Goal: Transaction & Acquisition: Book appointment/travel/reservation

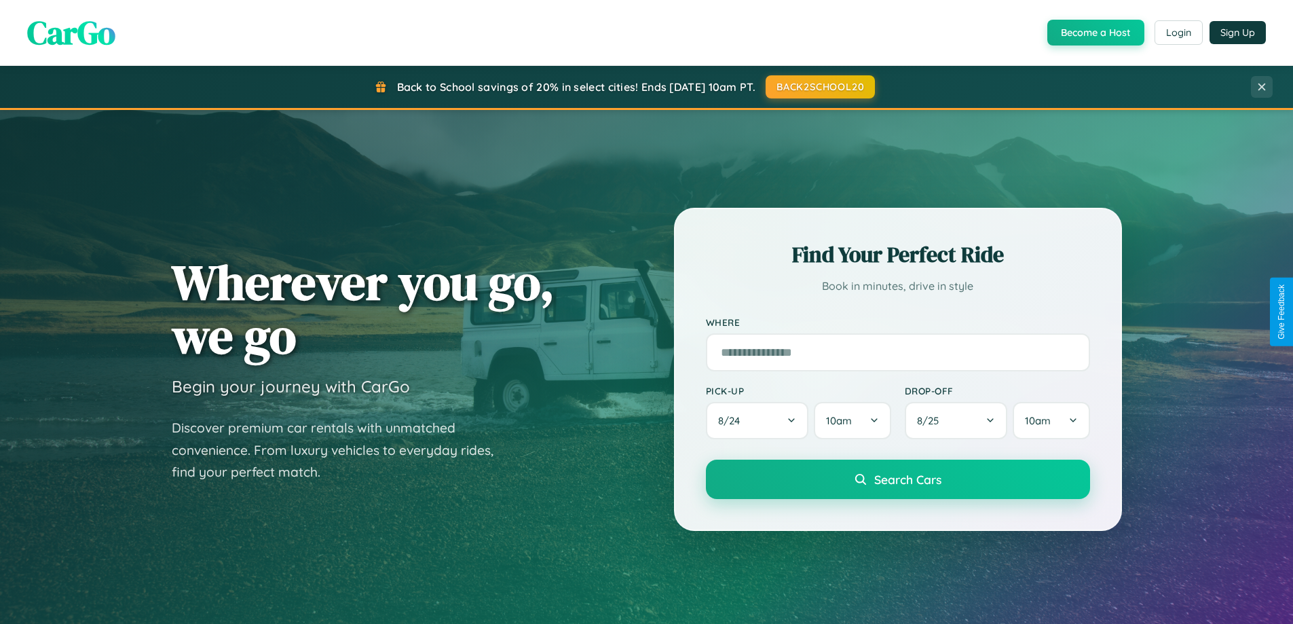
scroll to position [2611, 0]
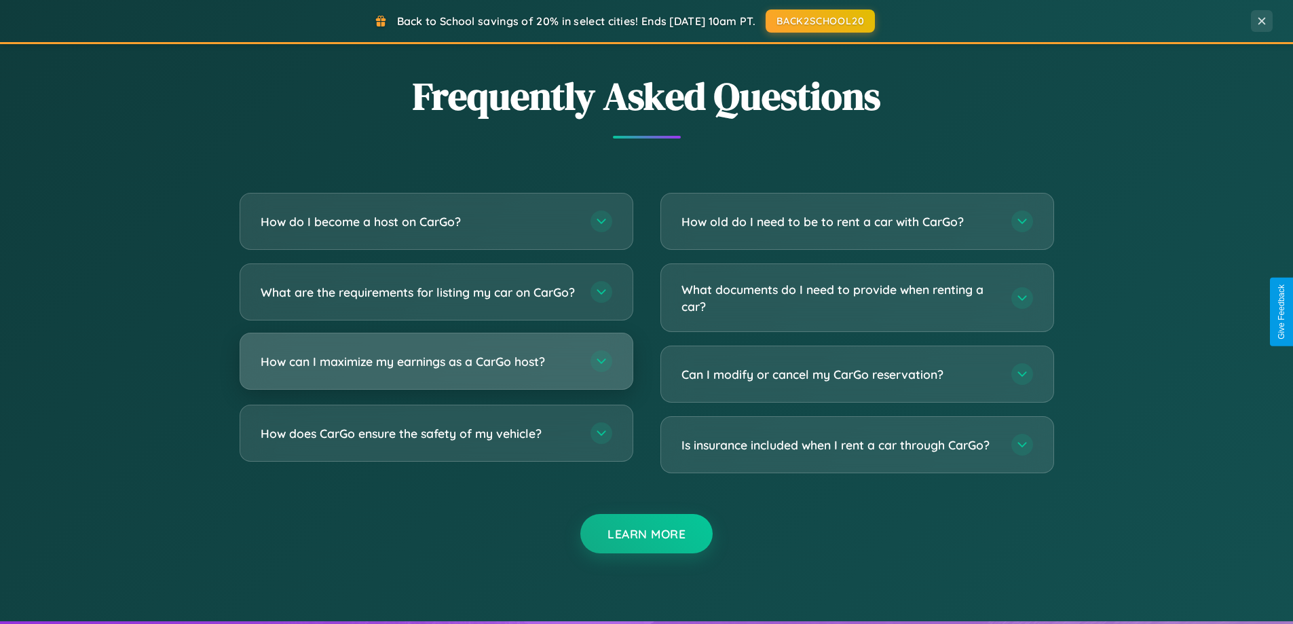
click at [436, 370] on h3 "How can I maximize my earnings as a CarGo host?" at bounding box center [419, 361] width 316 height 17
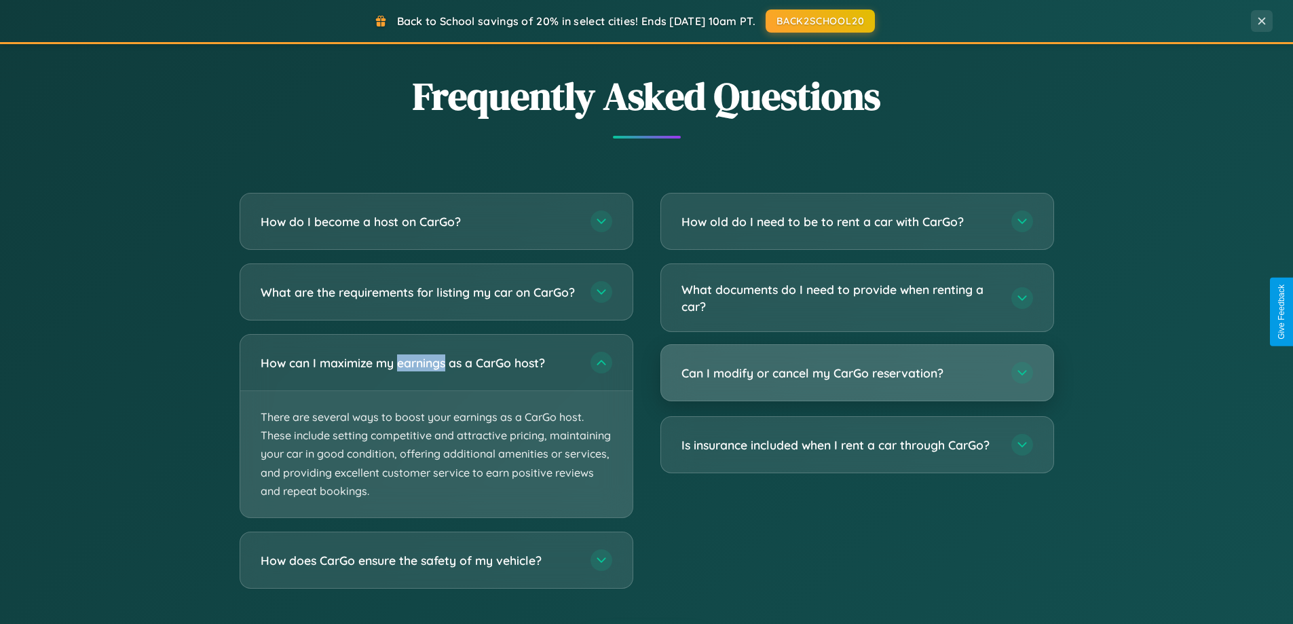
click at [856, 373] on h3 "Can I modify or cancel my CarGo reservation?" at bounding box center [839, 372] width 316 height 17
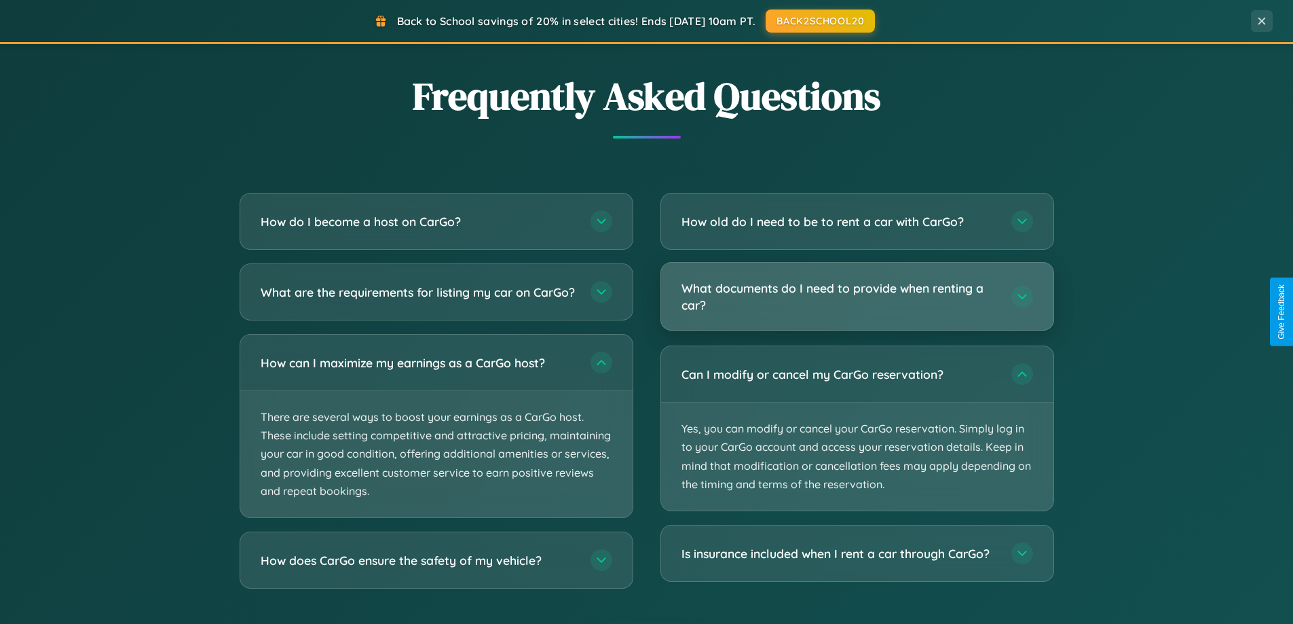
click at [856, 297] on h3 "What documents do I need to provide when renting a car?" at bounding box center [839, 296] width 316 height 33
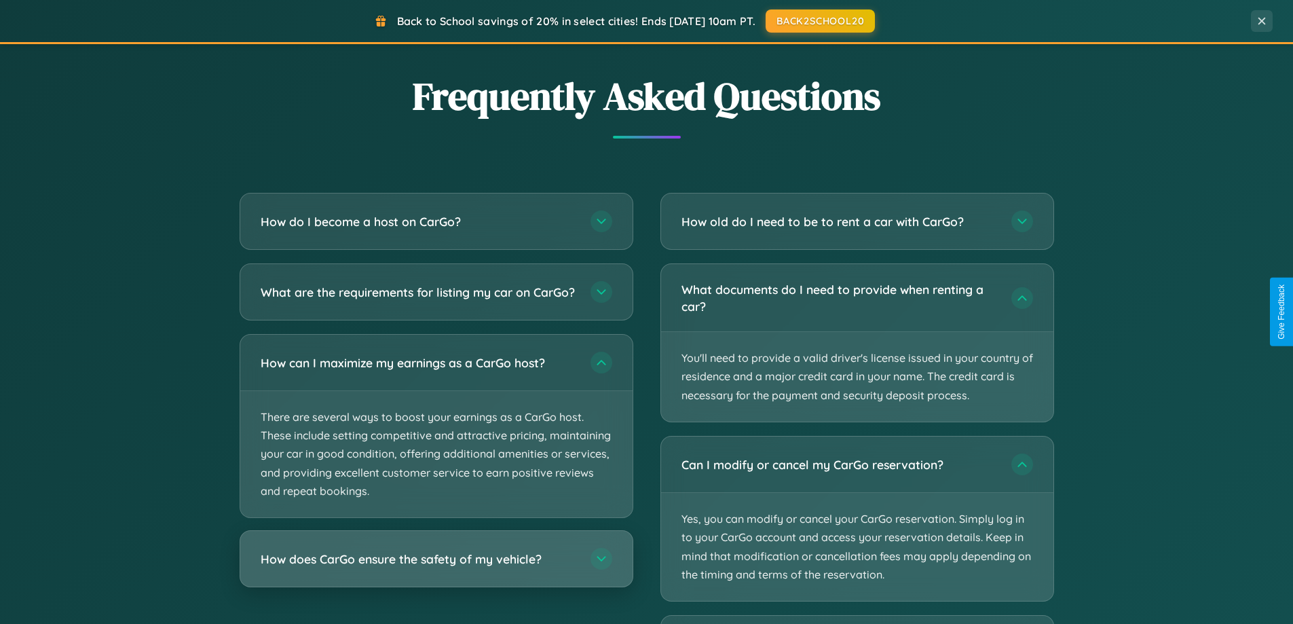
click at [436, 567] on h3 "How does CarGo ensure the safety of my vehicle?" at bounding box center [419, 558] width 316 height 17
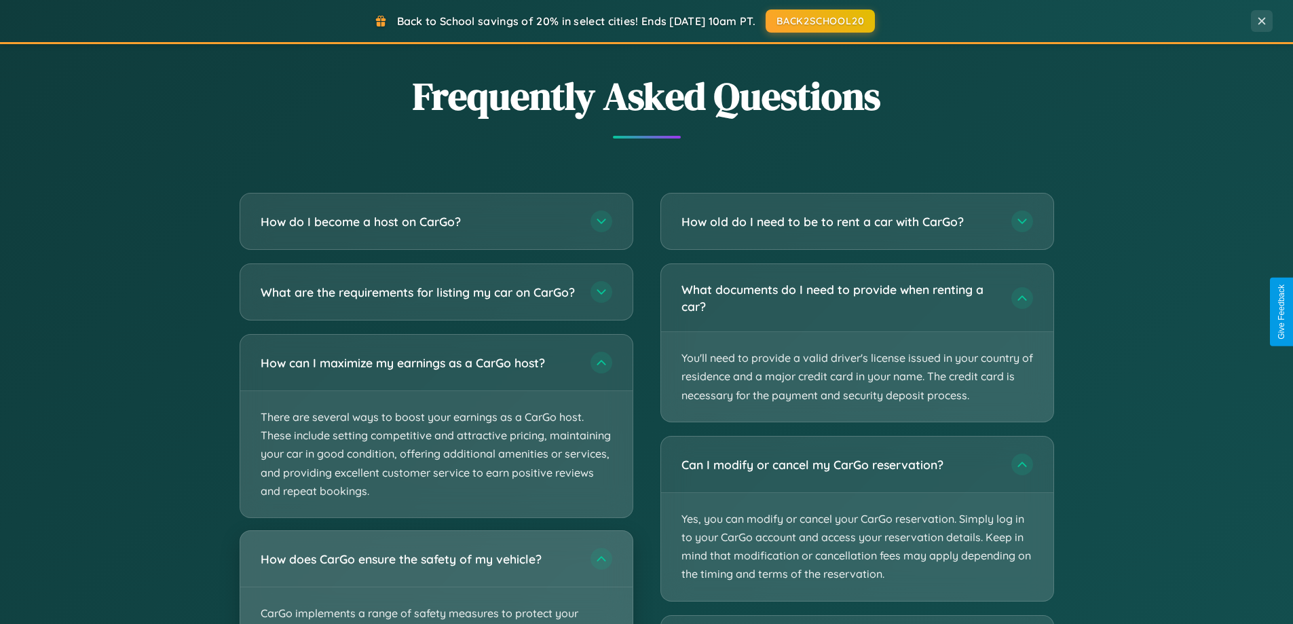
click at [436, 582] on div "How does CarGo ensure the safety of my vehicle?" at bounding box center [436, 559] width 392 height 56
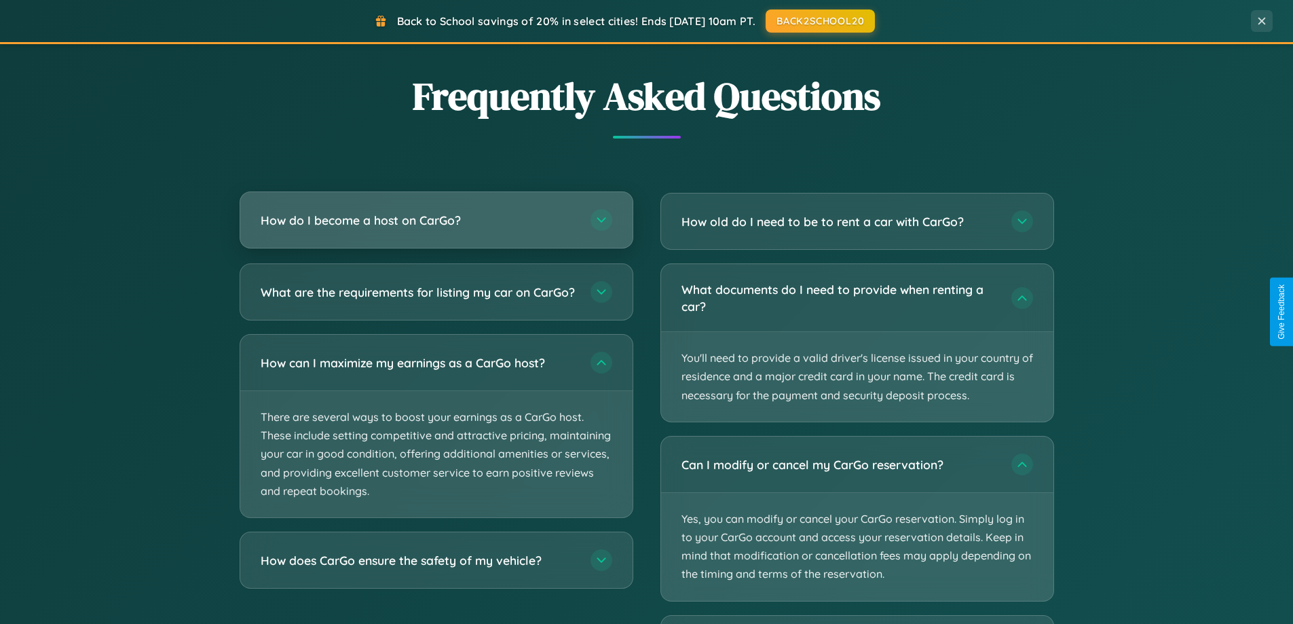
click at [436, 220] on h3 "How do I become a host on CarGo?" at bounding box center [419, 220] width 316 height 17
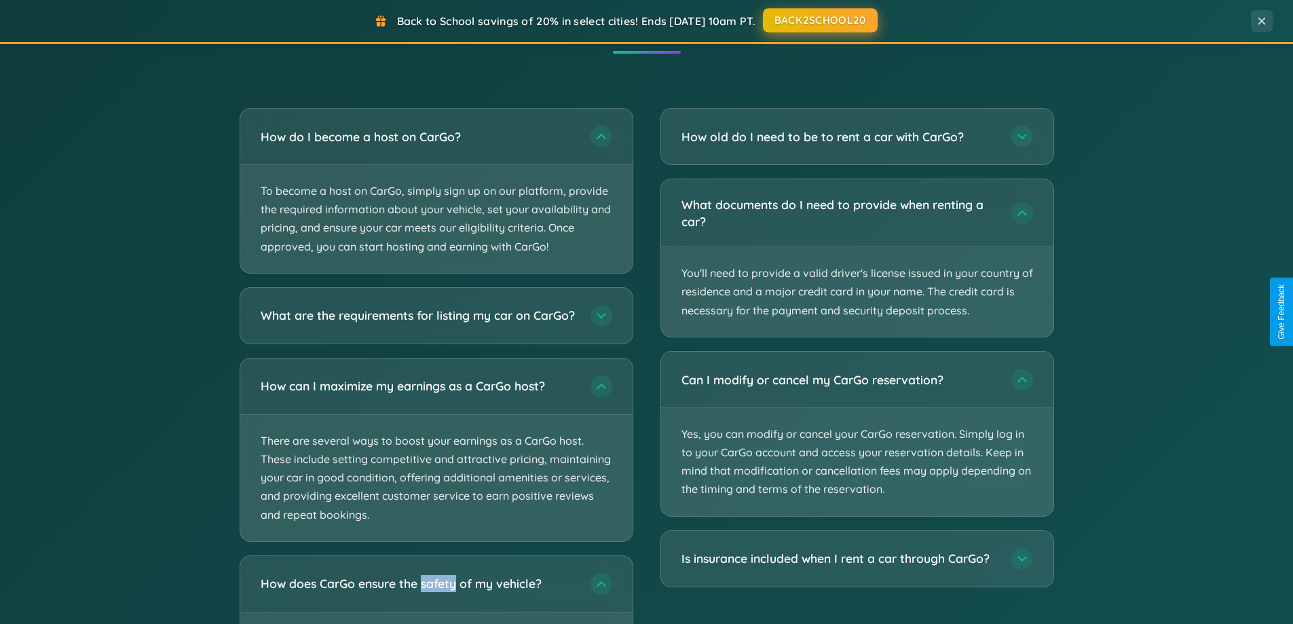
click at [819, 20] on button "BACK2SCHOOL20" at bounding box center [820, 20] width 115 height 24
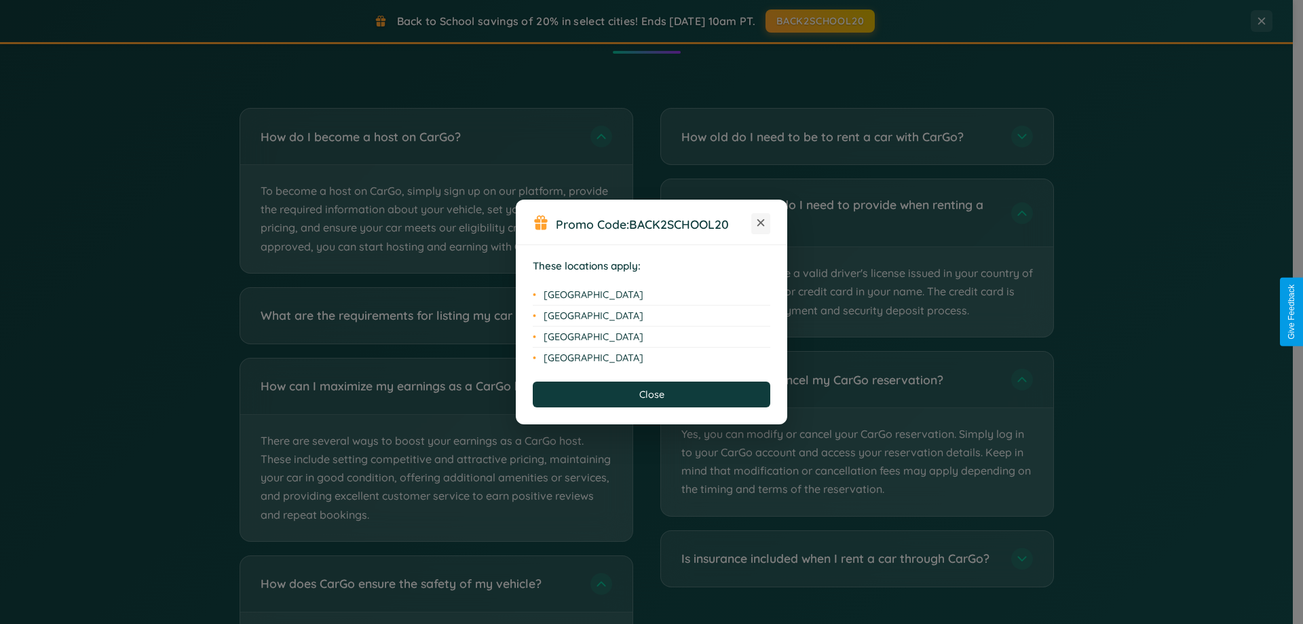
click at [761, 223] on icon at bounding box center [760, 222] width 7 height 7
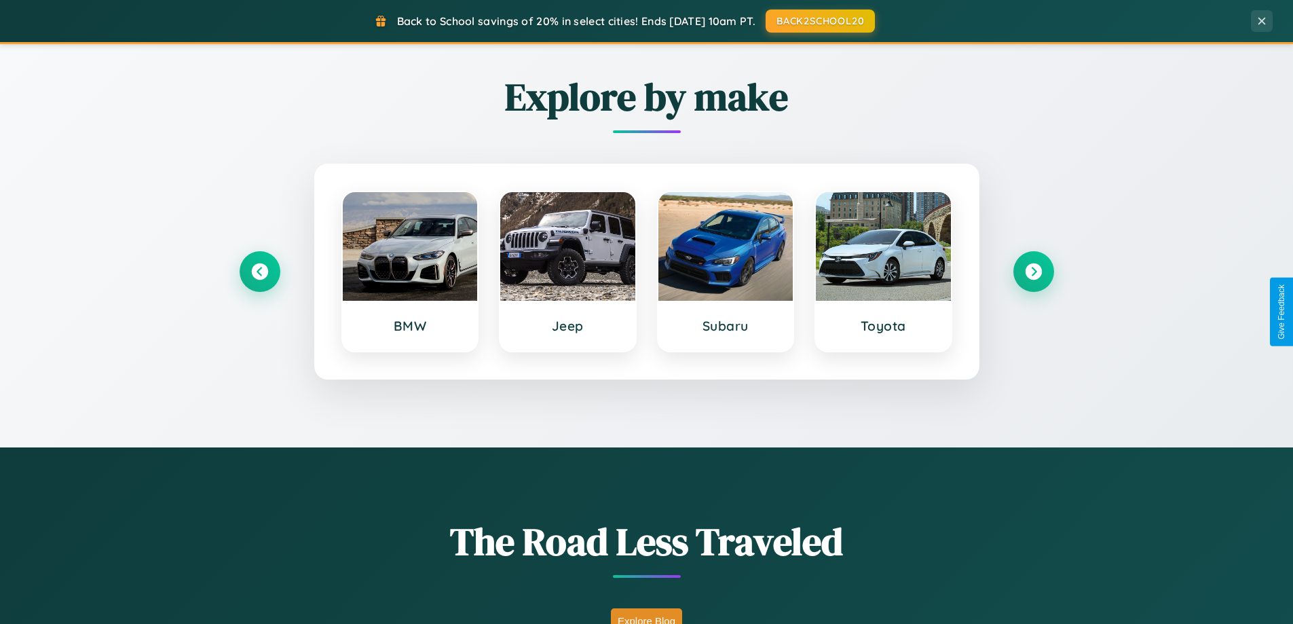
scroll to position [0, 0]
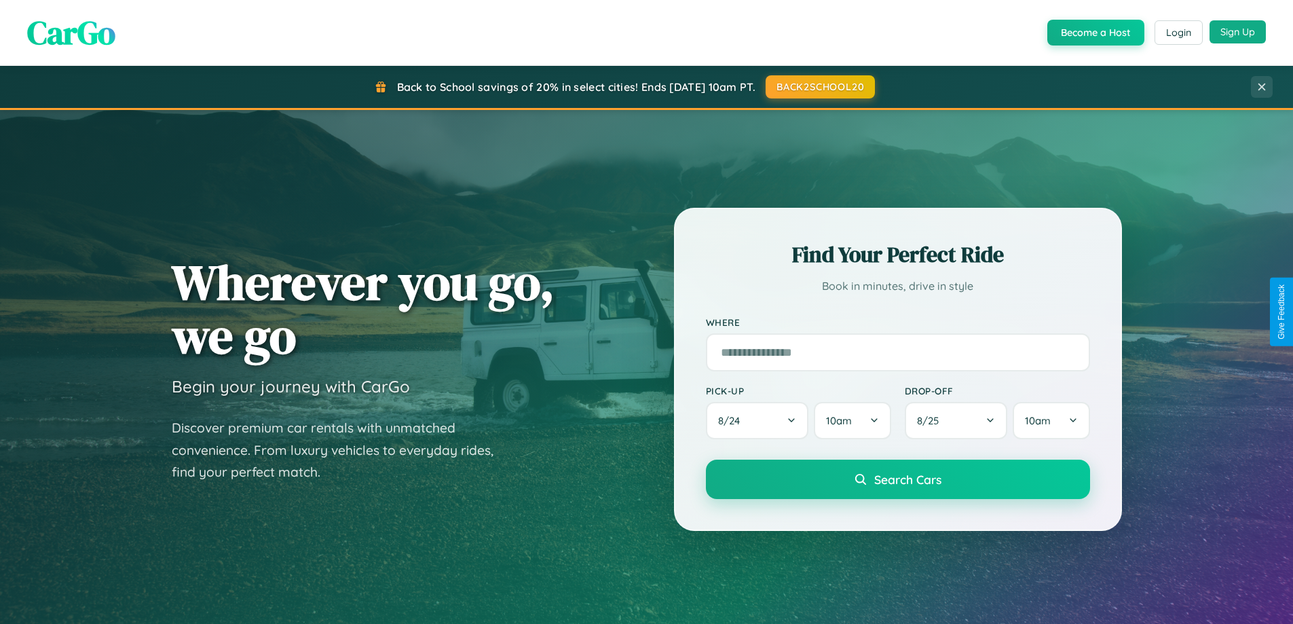
click at [1237, 32] on button "Sign Up" at bounding box center [1237, 31] width 56 height 23
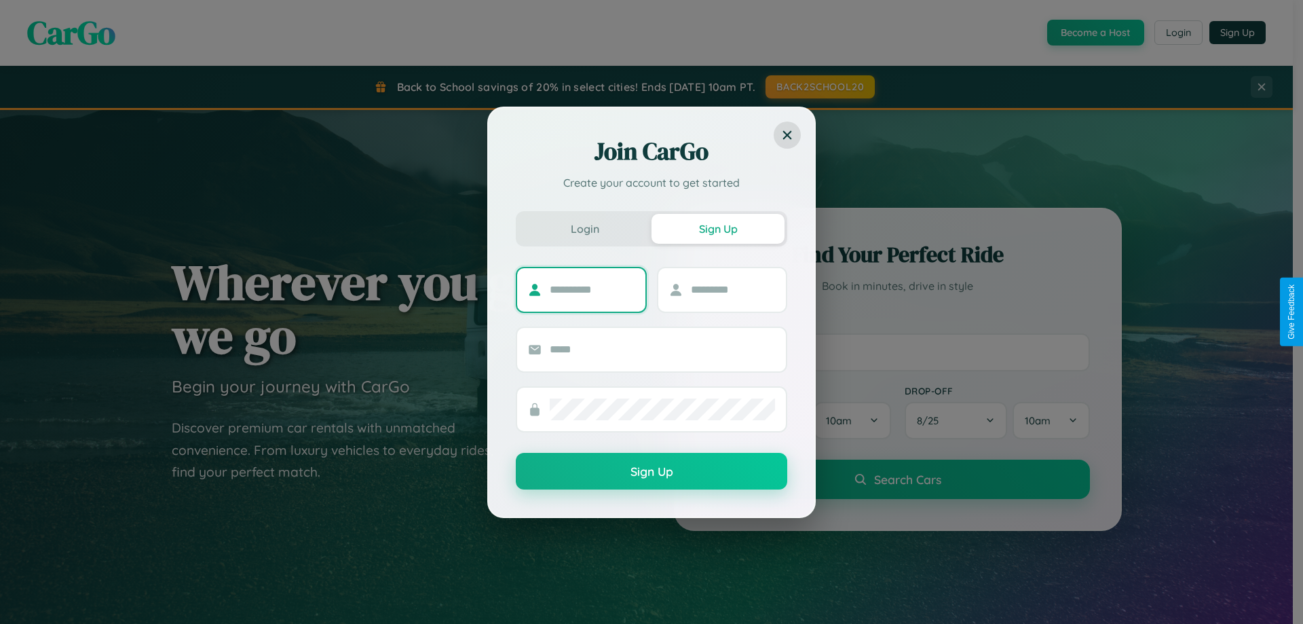
click at [592, 289] on input "text" at bounding box center [592, 290] width 85 height 22
type input "******"
click at [732, 289] on input "text" at bounding box center [733, 290] width 85 height 22
type input "******"
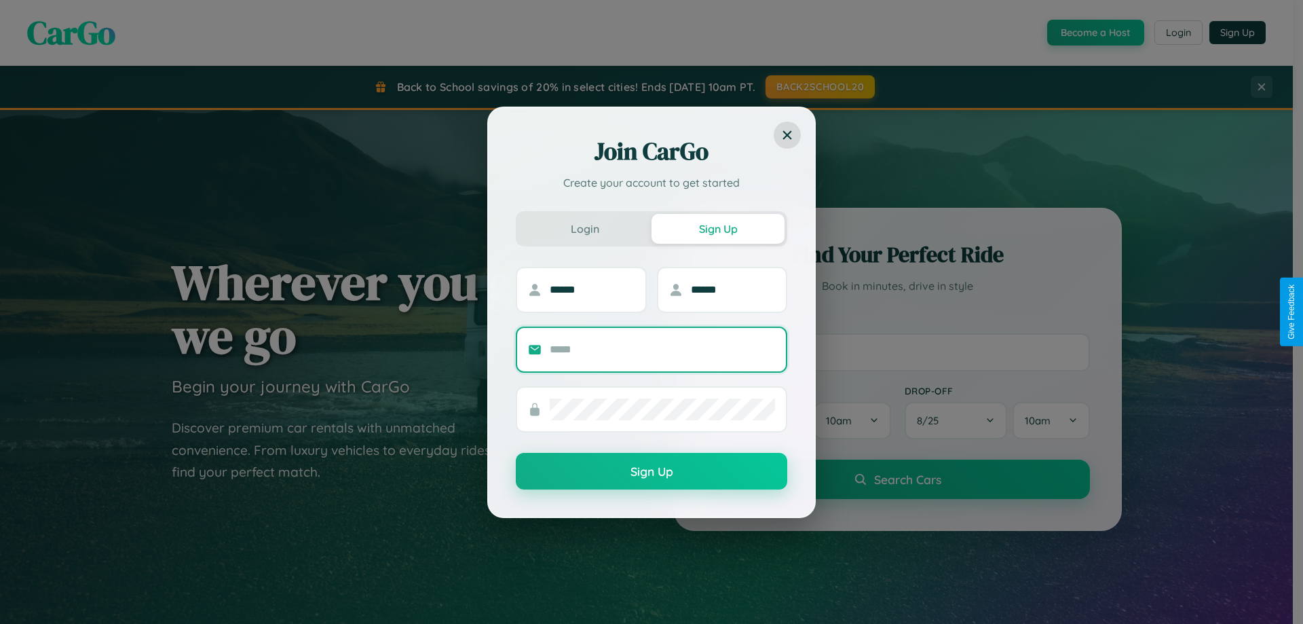
click at [662, 349] on input "text" at bounding box center [662, 350] width 225 height 22
type input "**********"
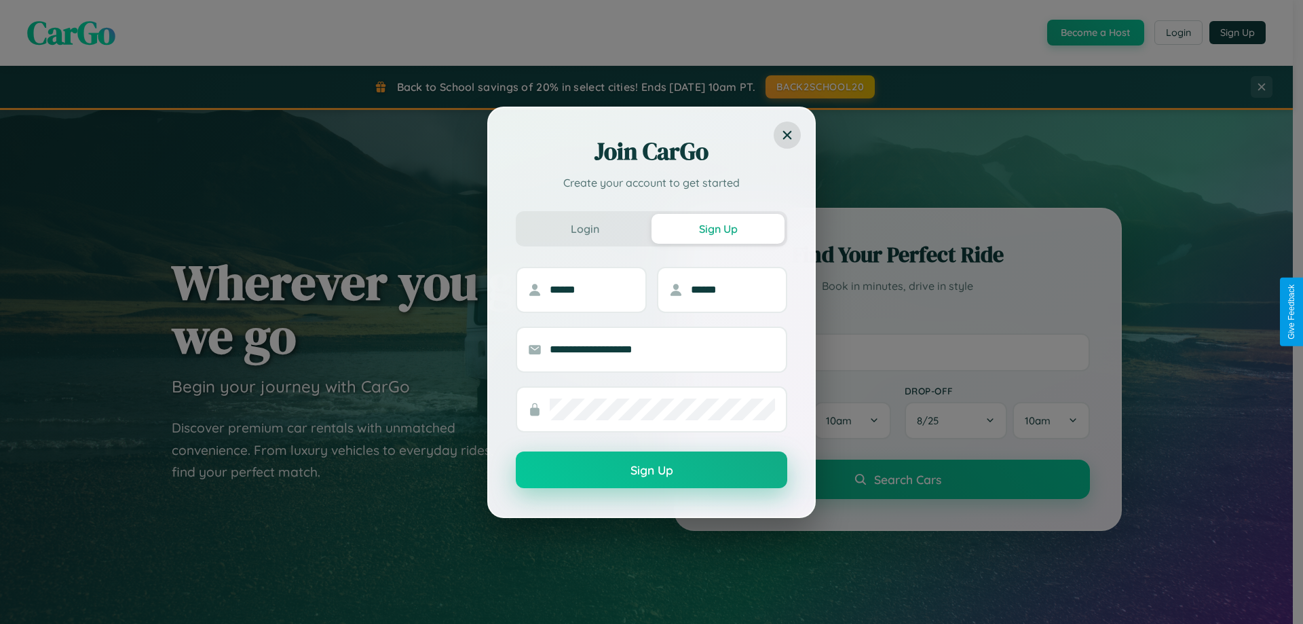
click at [651, 470] on button "Sign Up" at bounding box center [651, 469] width 271 height 37
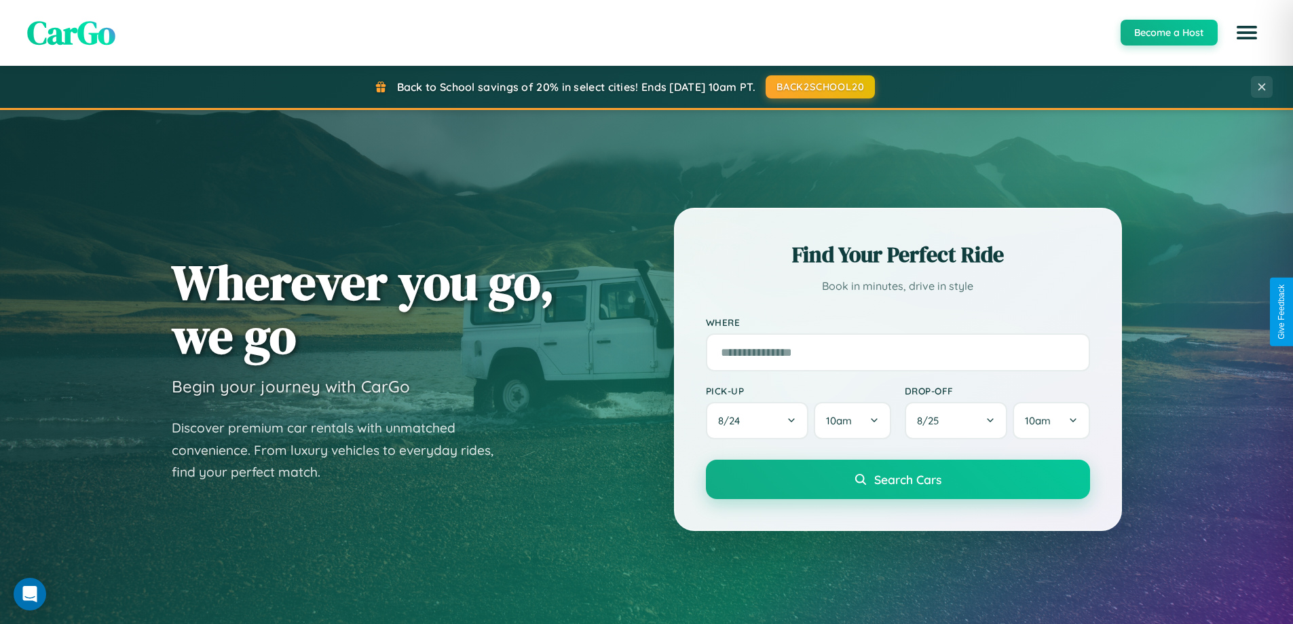
scroll to position [585, 0]
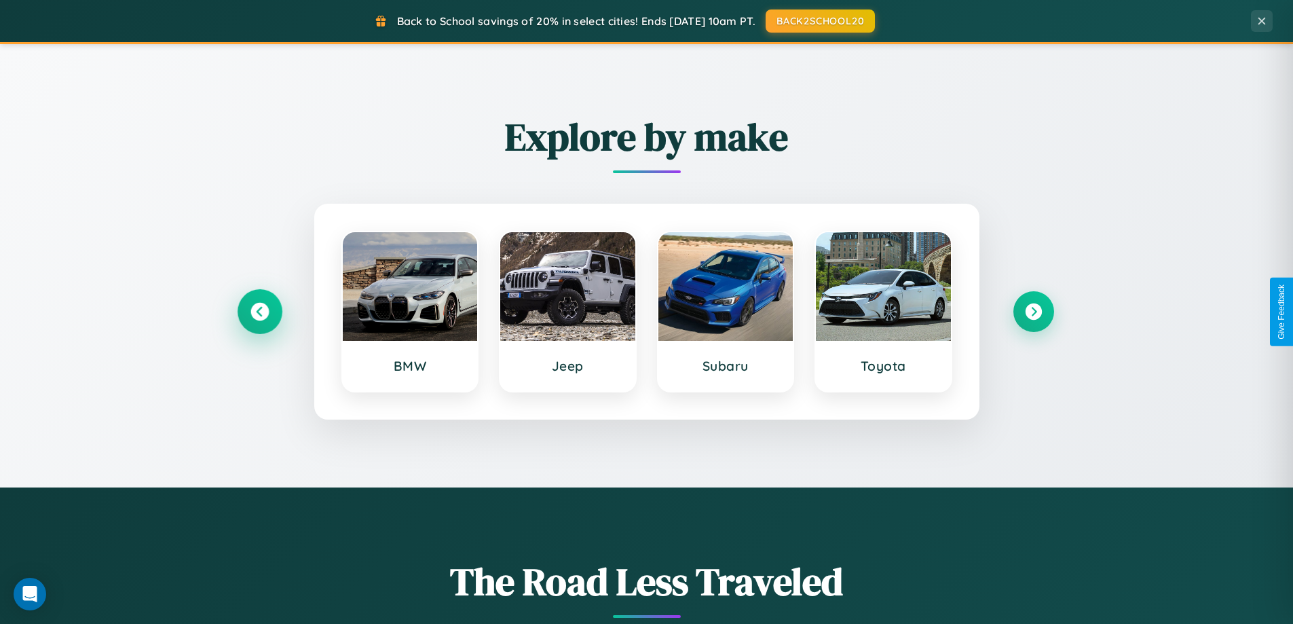
click at [259, 311] on icon at bounding box center [259, 312] width 18 height 18
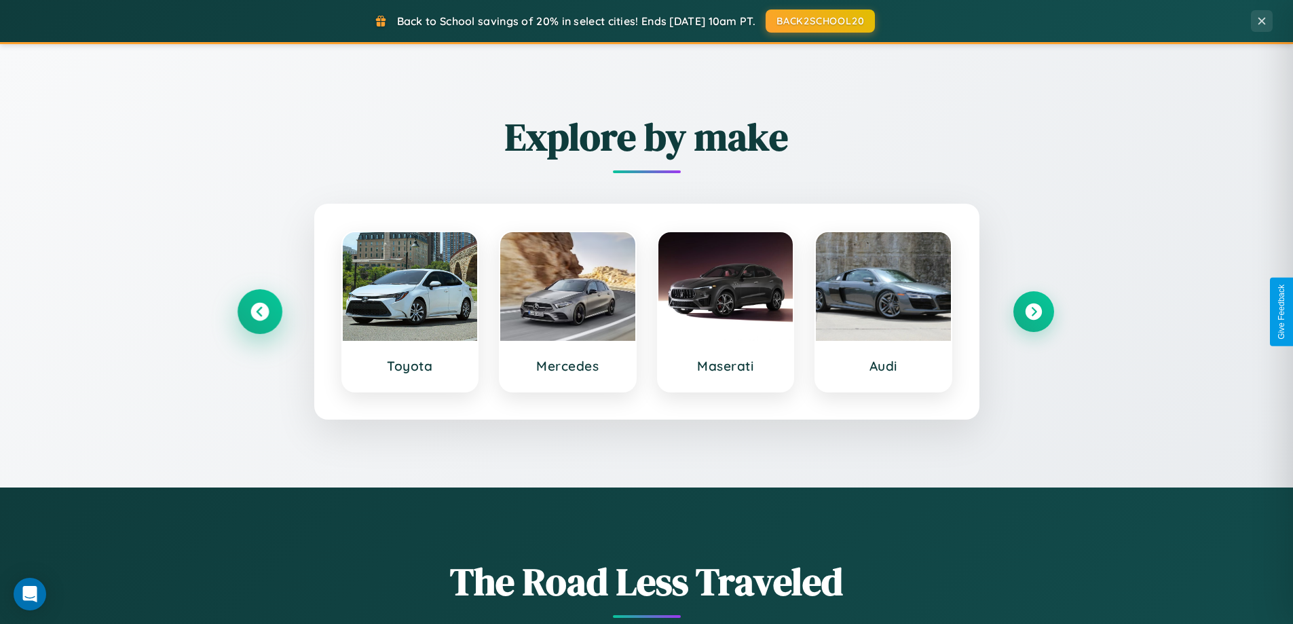
click at [259, 311] on icon at bounding box center [259, 312] width 18 height 18
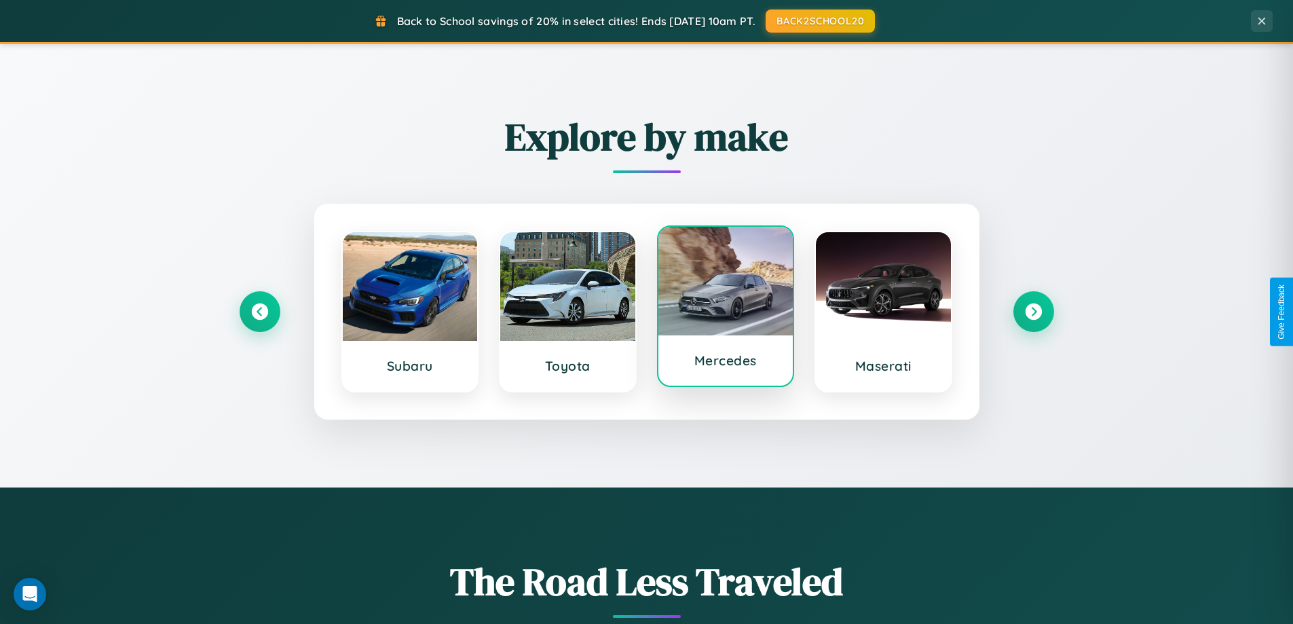
click at [725, 306] on div at bounding box center [725, 281] width 135 height 109
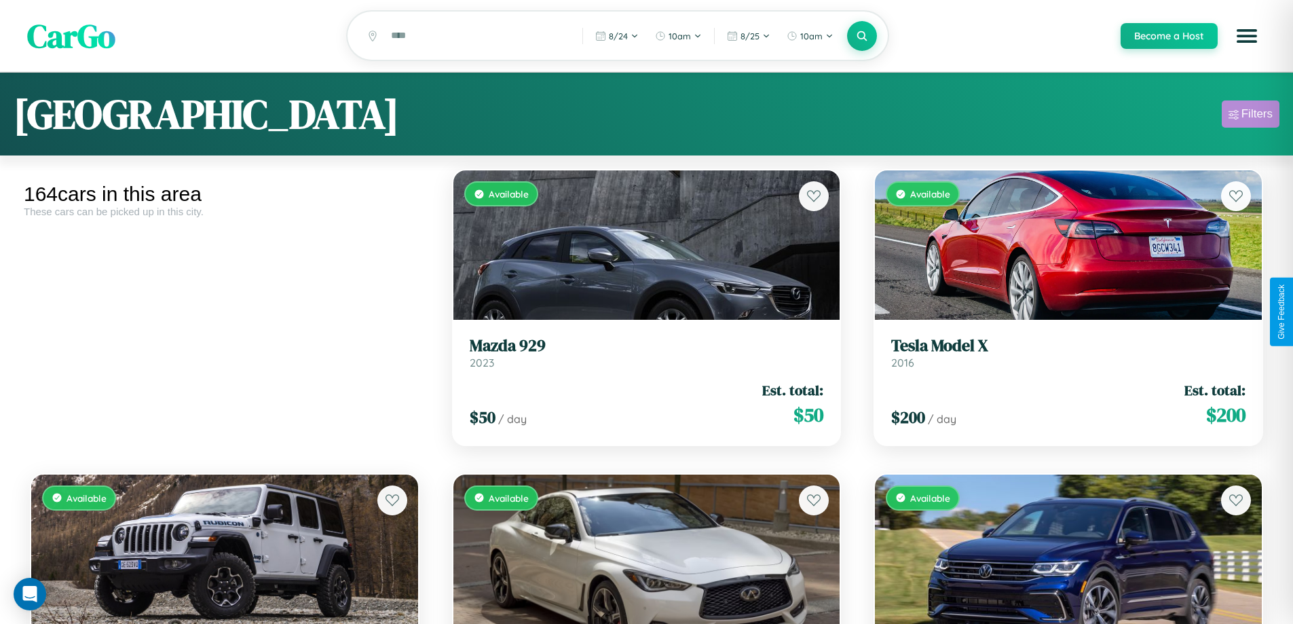
click at [1250, 116] on div "Filters" at bounding box center [1256, 114] width 31 height 14
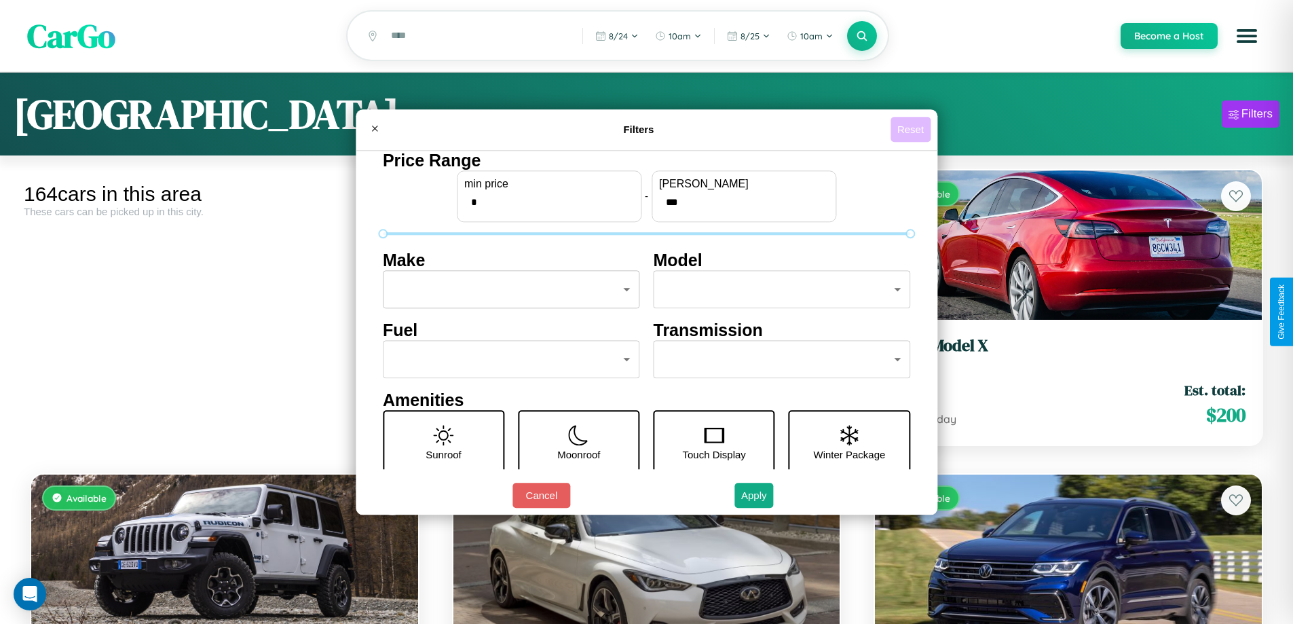
click at [912, 129] on button "Reset" at bounding box center [910, 129] width 40 height 25
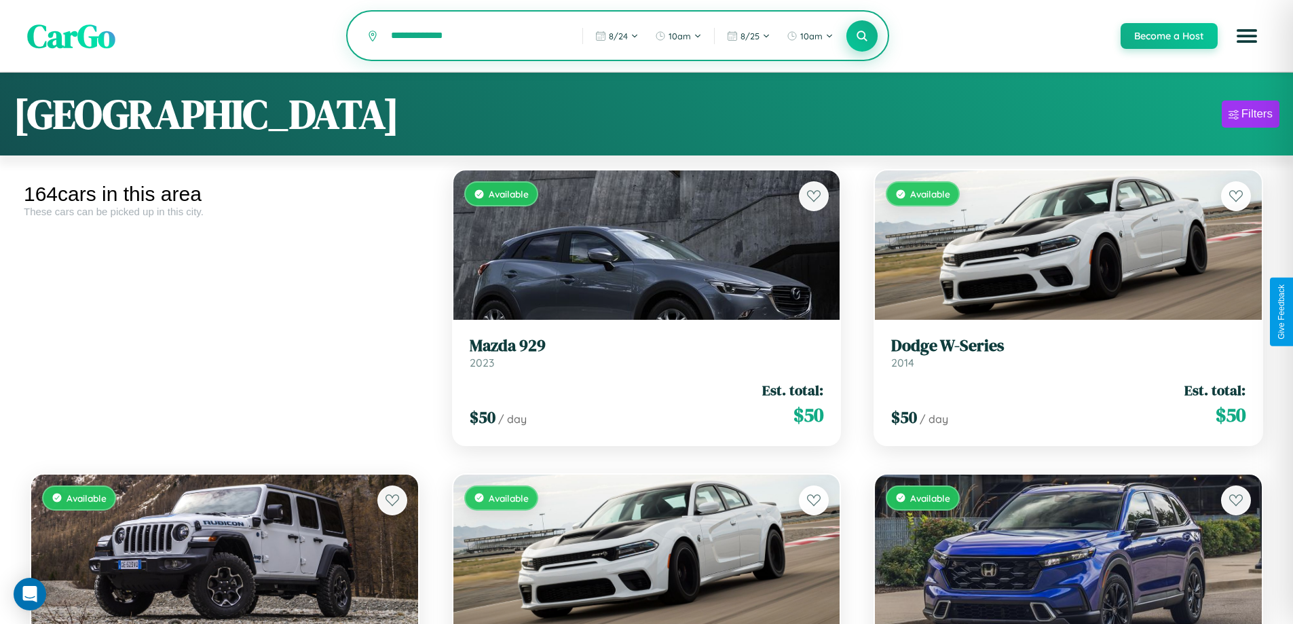
type input "**********"
click at [861, 37] on icon at bounding box center [862, 35] width 13 height 13
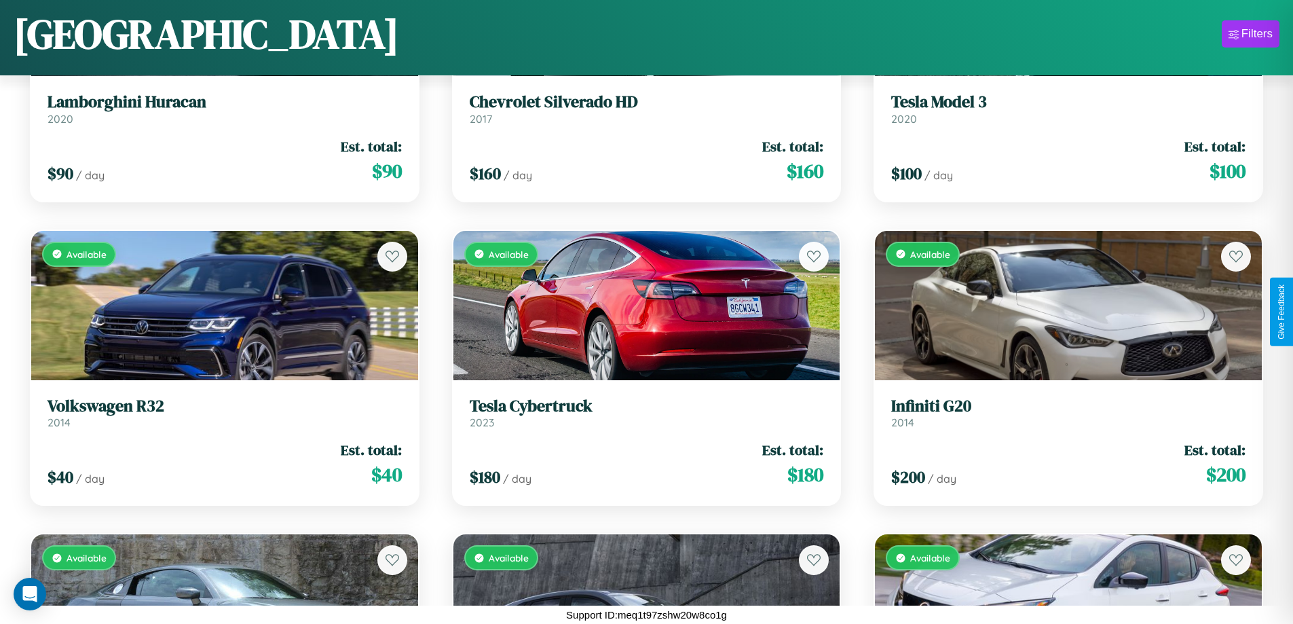
scroll to position [11434, 0]
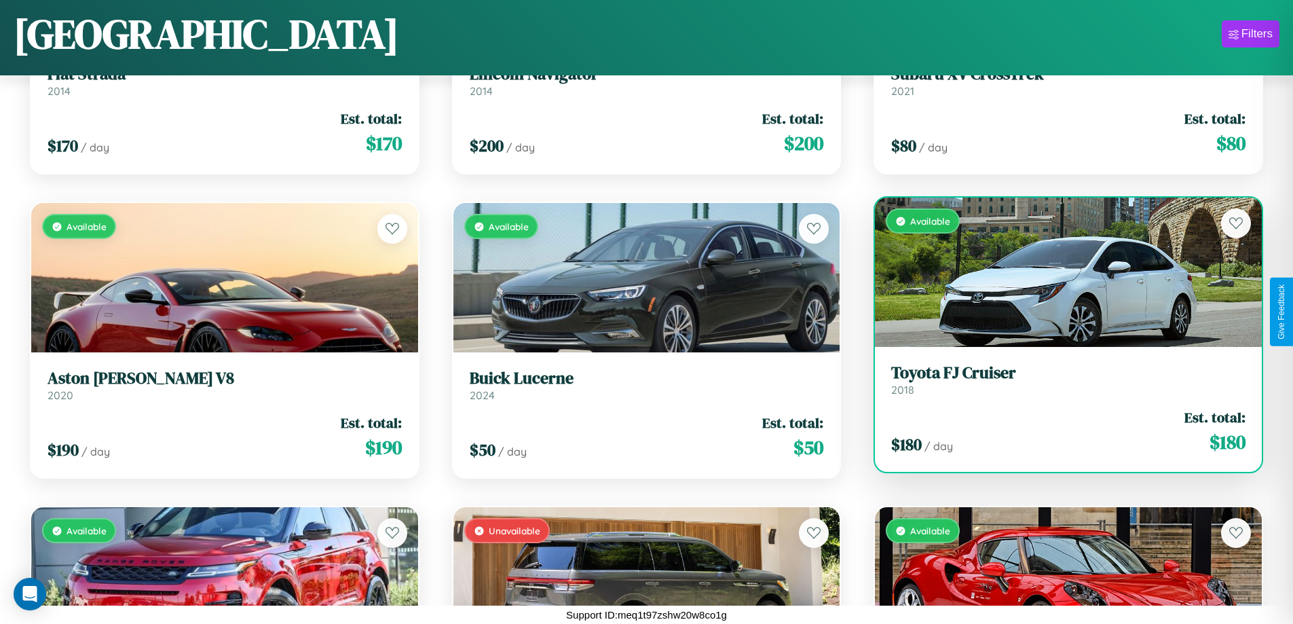
click at [1059, 272] on div "Available" at bounding box center [1068, 271] width 387 height 149
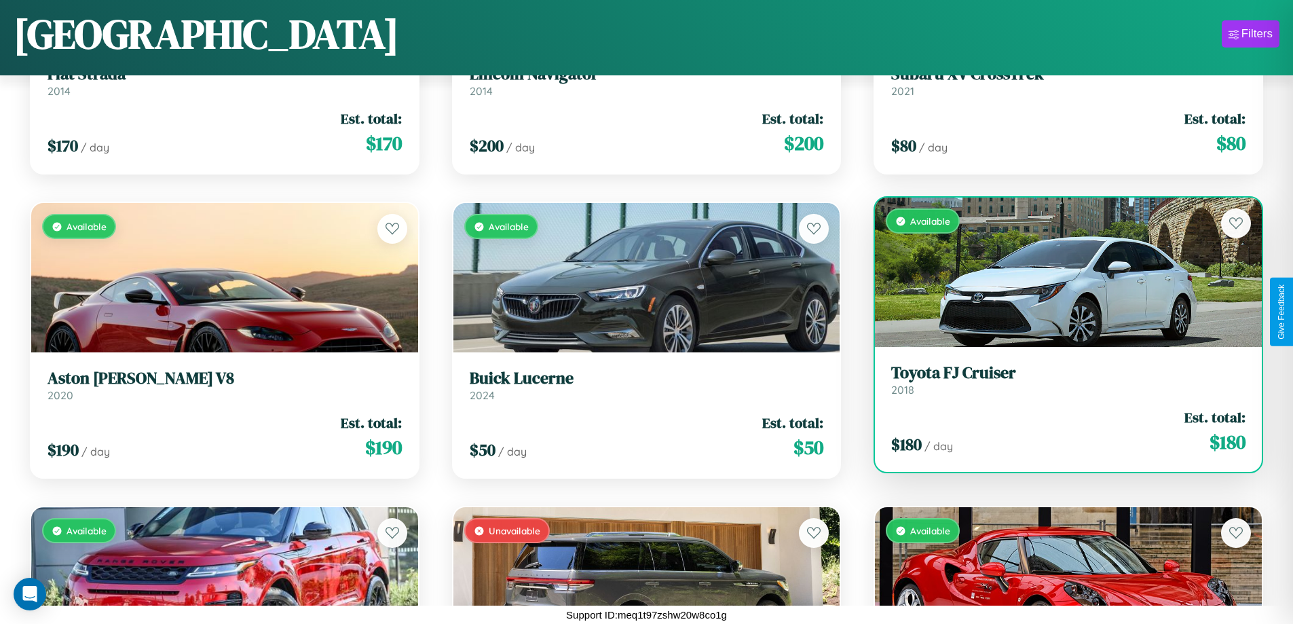
click at [1059, 272] on div "Available" at bounding box center [1068, 271] width 387 height 149
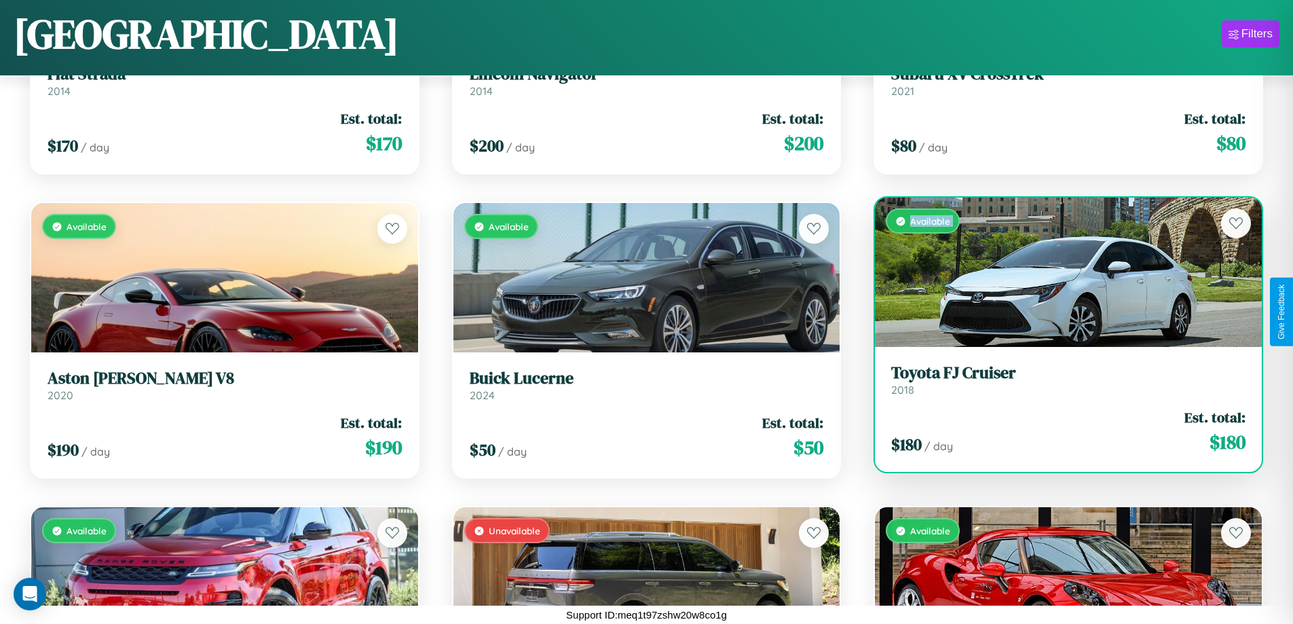
click at [1059, 272] on div "Available" at bounding box center [1068, 271] width 387 height 149
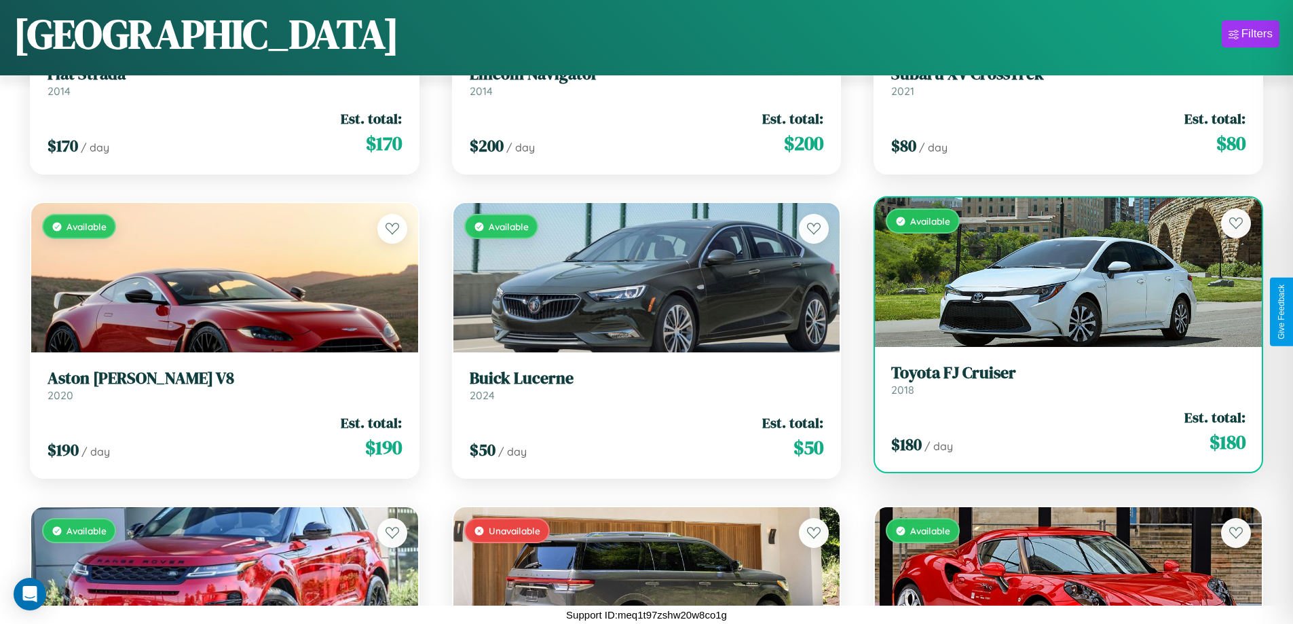
click at [1059, 272] on div "Available" at bounding box center [1068, 271] width 387 height 149
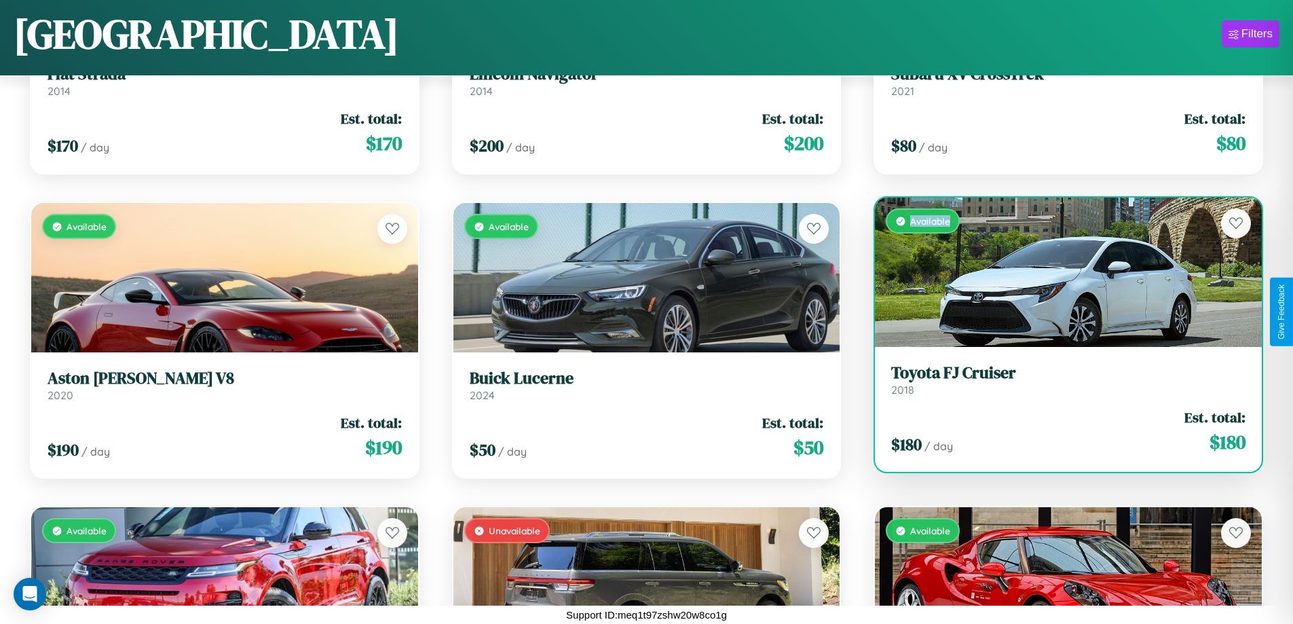
click at [1059, 272] on div "Available" at bounding box center [1068, 271] width 387 height 149
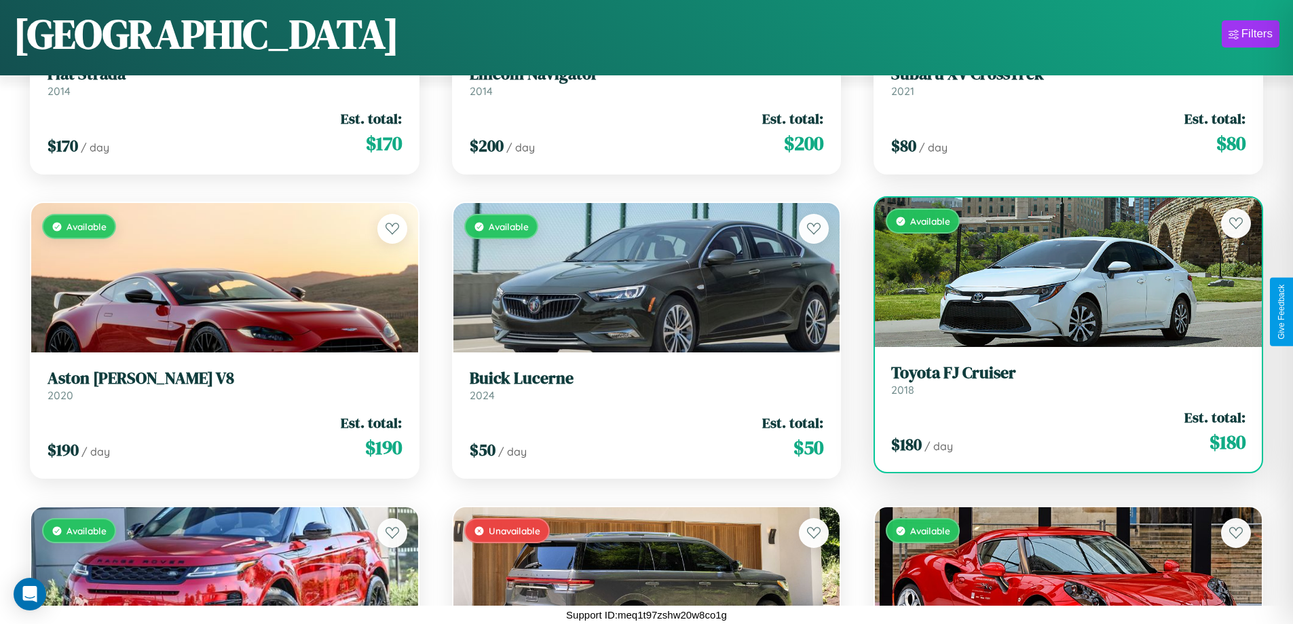
click at [1059, 379] on h3 "Toyota FJ Cruiser" at bounding box center [1068, 373] width 354 height 20
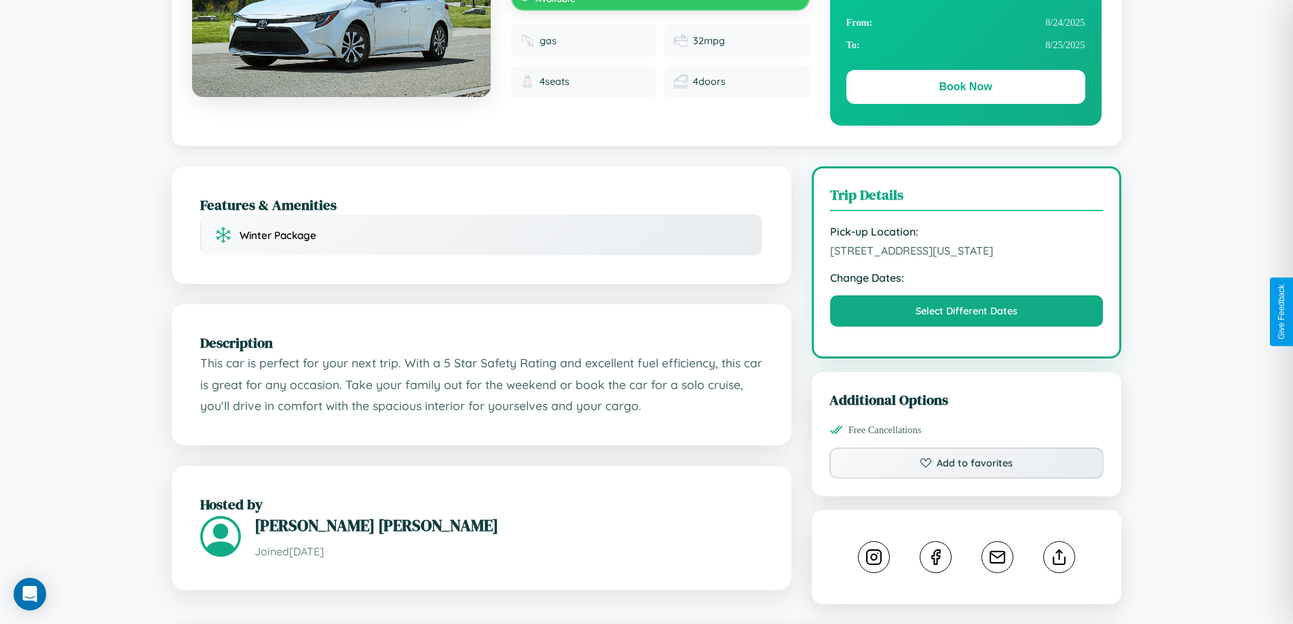
scroll to position [459, 0]
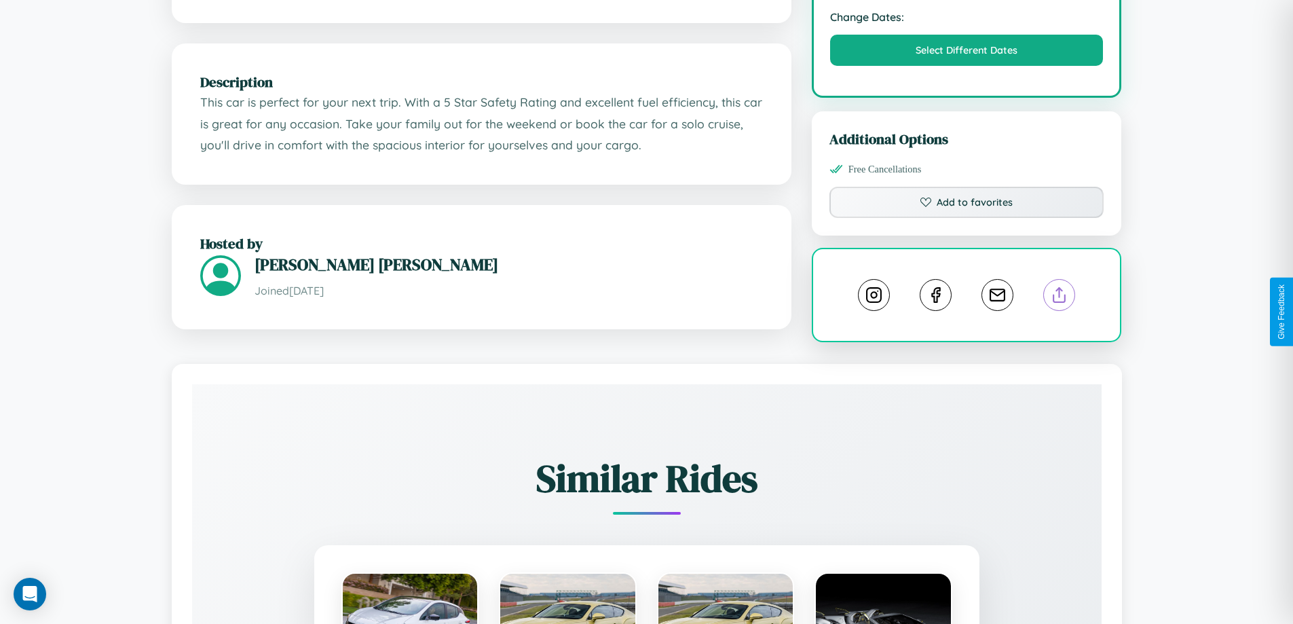
click at [1059, 297] on line at bounding box center [1059, 293] width 0 height 10
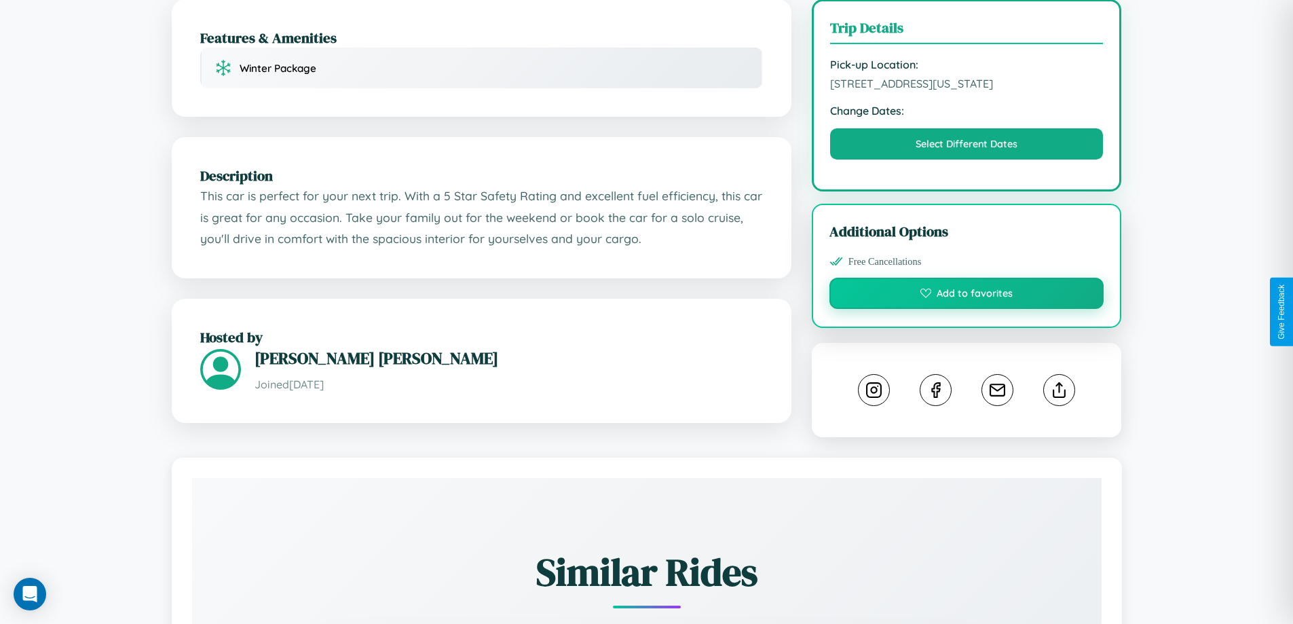
click at [966, 309] on button "Add to favorites" at bounding box center [966, 293] width 275 height 31
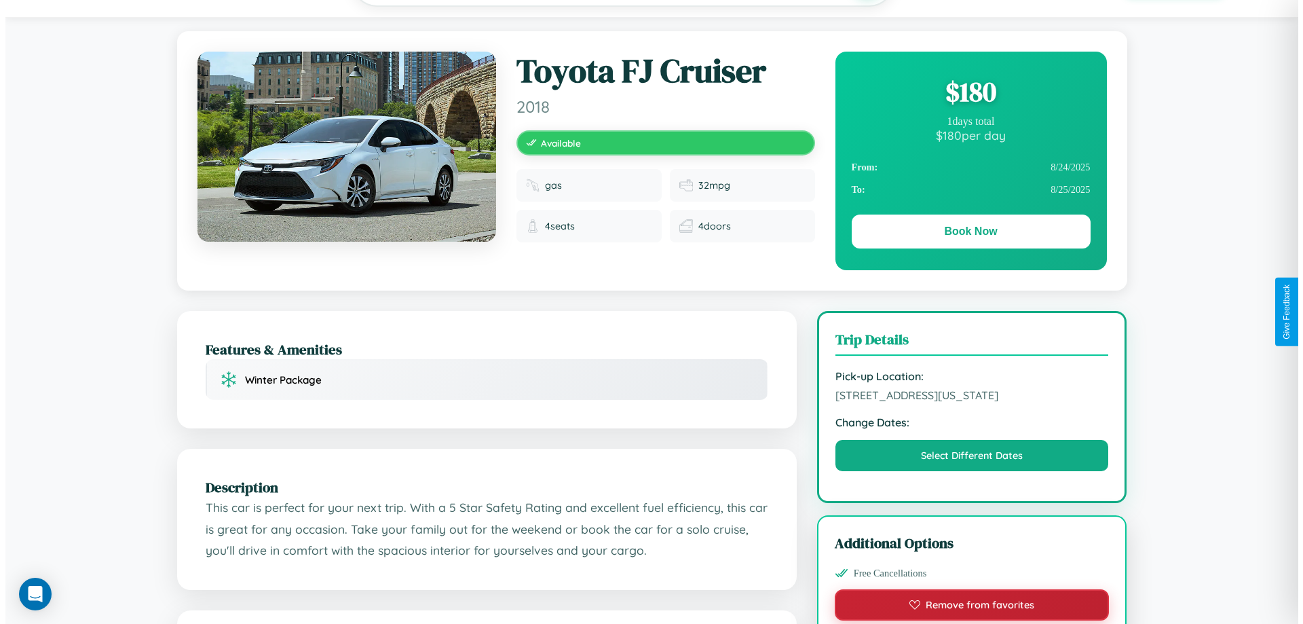
scroll to position [0, 0]
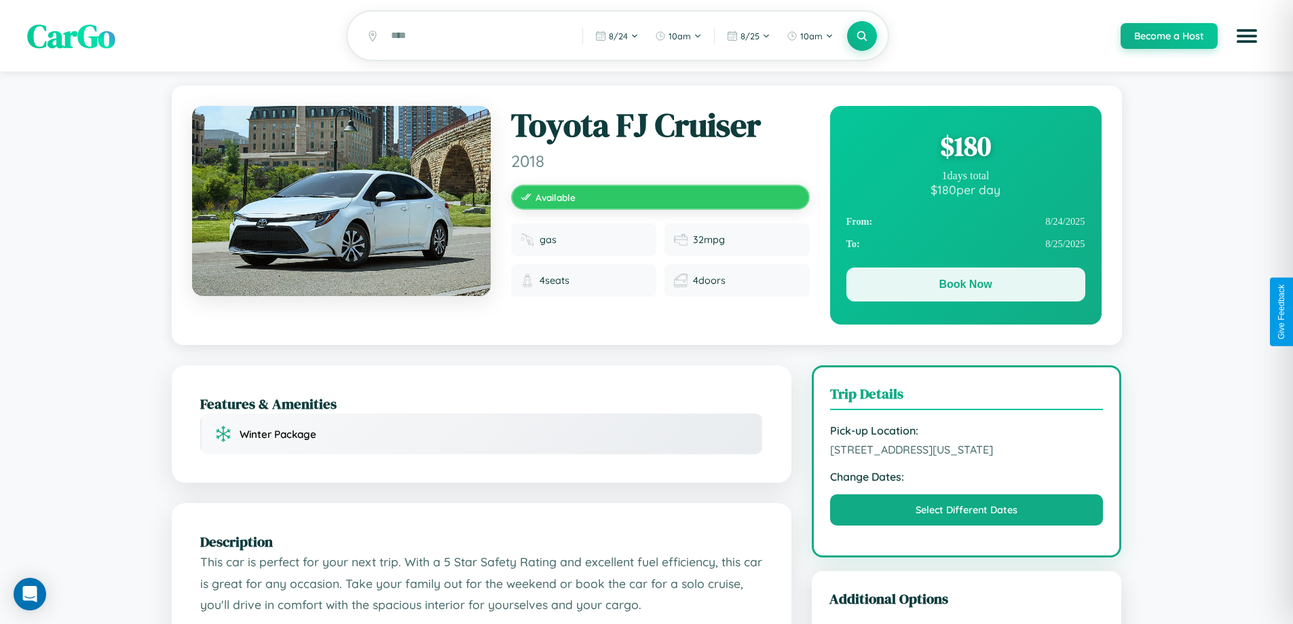
click at [965, 286] on button "Book Now" at bounding box center [965, 284] width 239 height 34
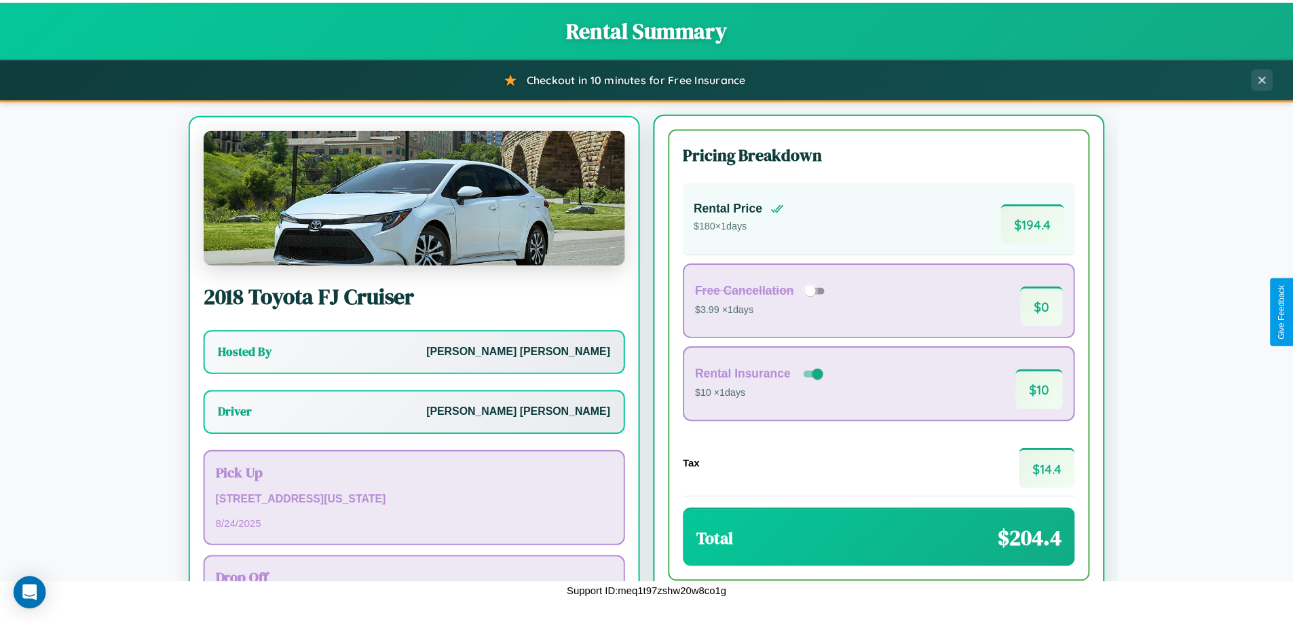
scroll to position [63, 0]
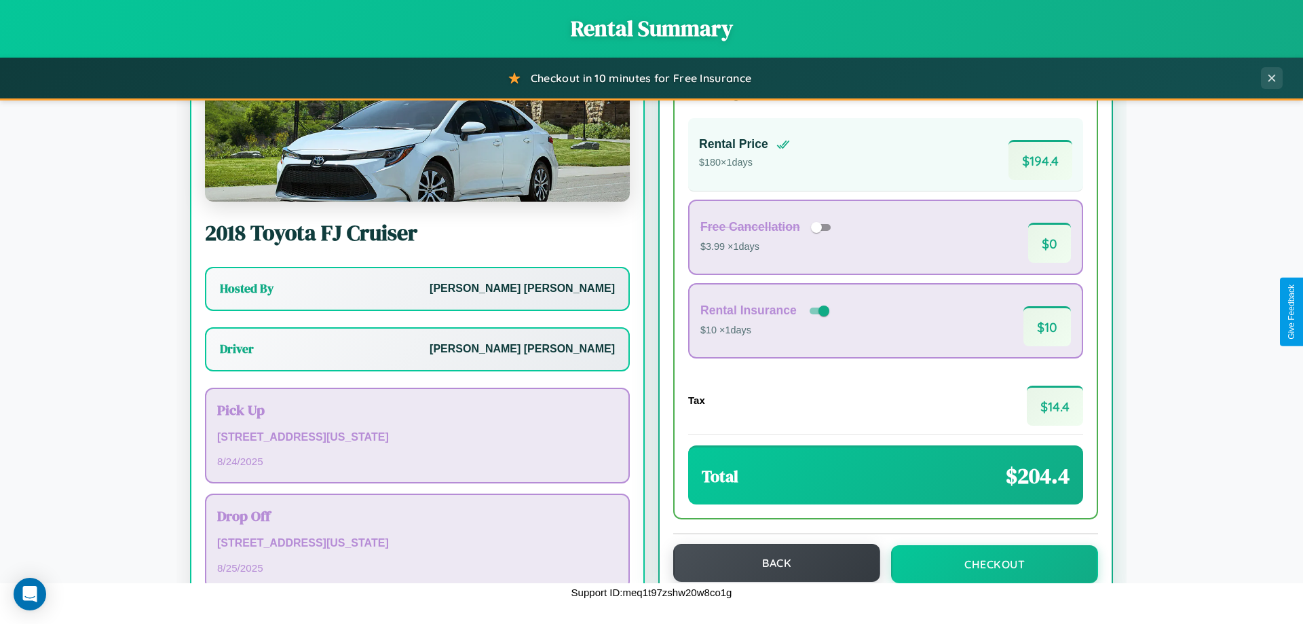
click at [770, 563] on button "Back" at bounding box center [776, 563] width 207 height 38
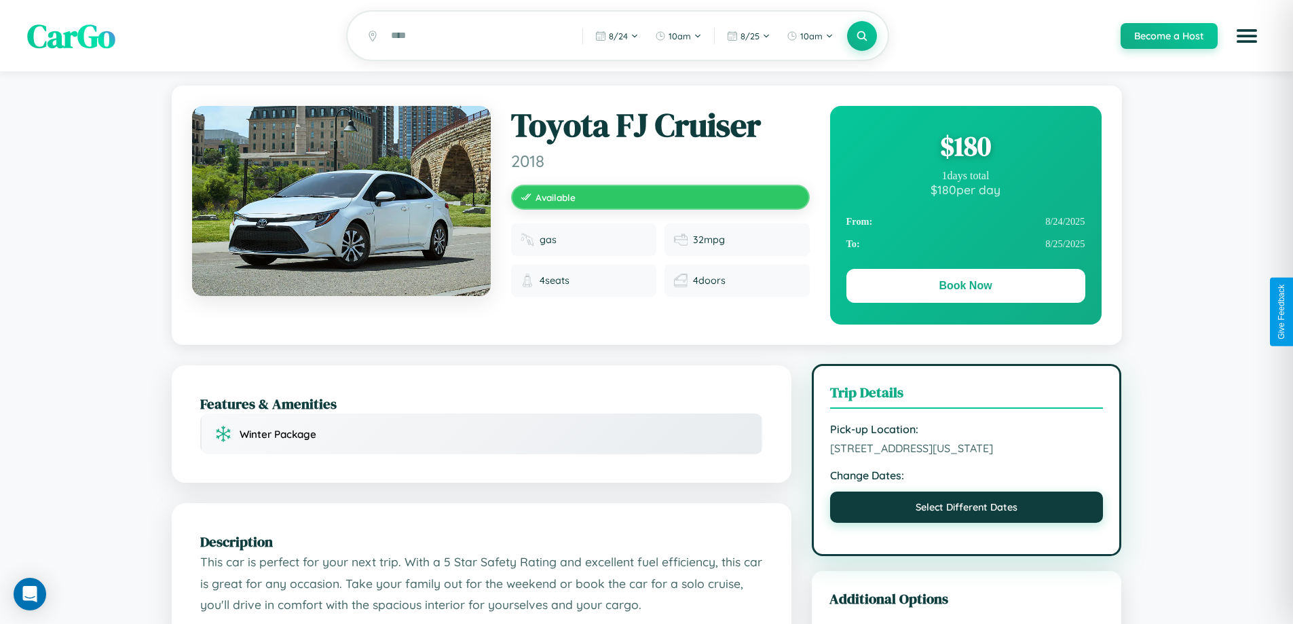
click at [966, 523] on button "Select Different Dates" at bounding box center [966, 506] width 273 height 31
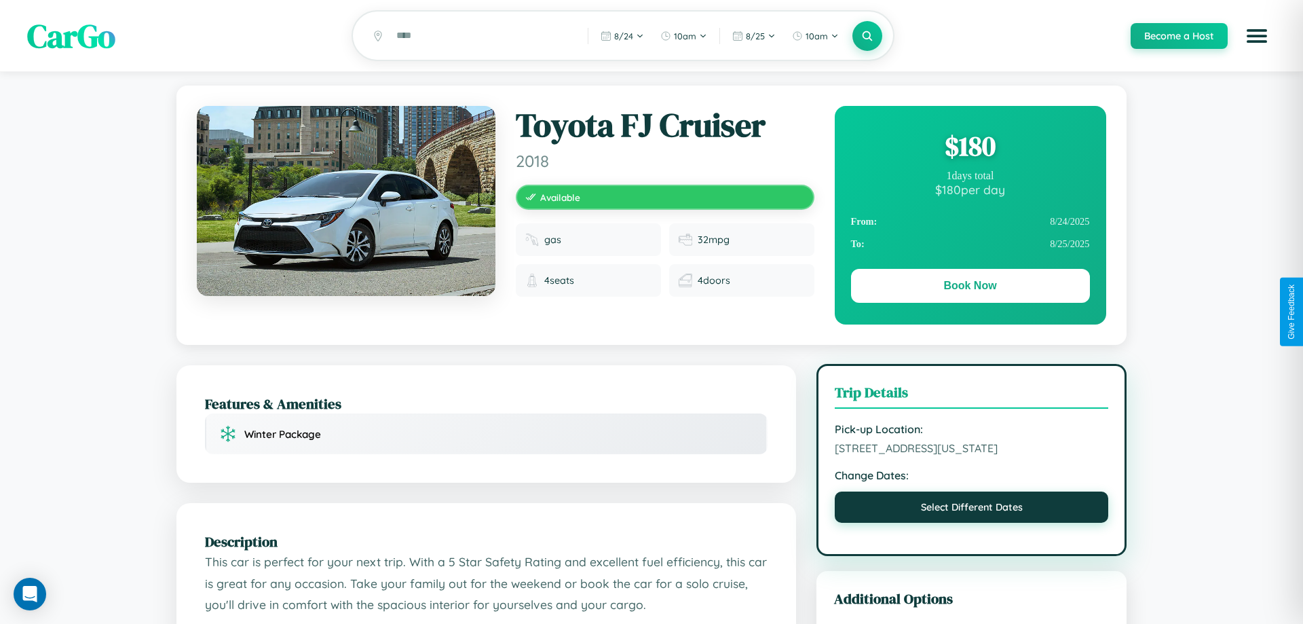
select select "*"
select select "****"
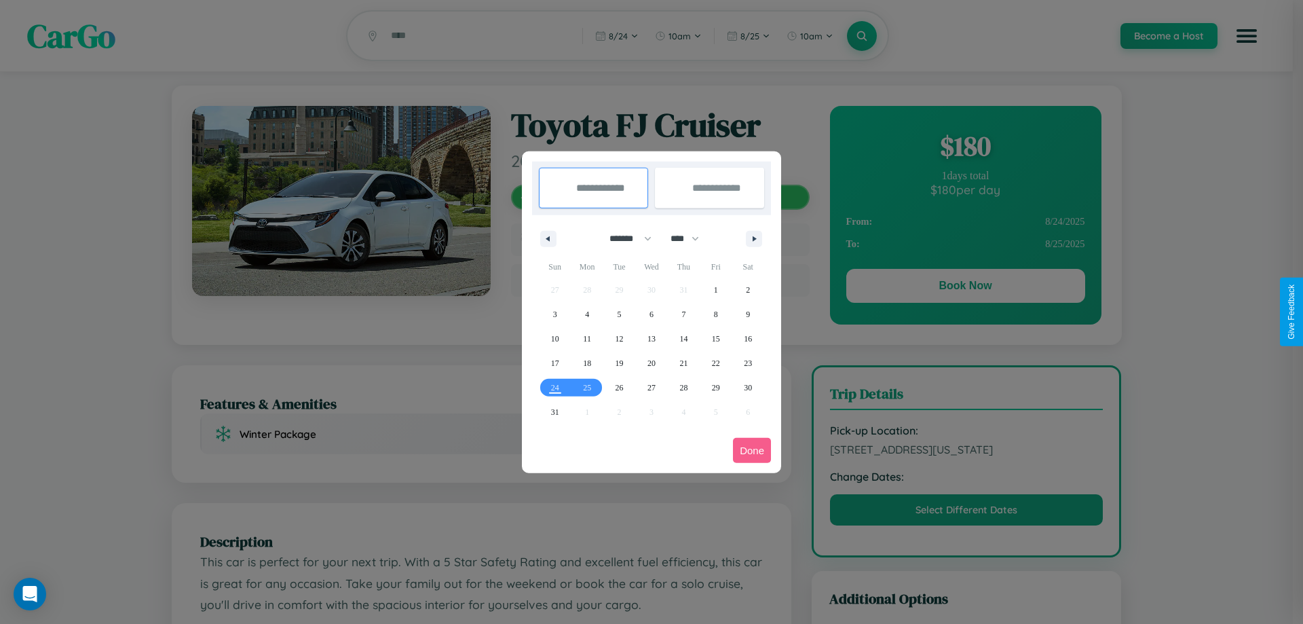
drag, startPoint x: 624, startPoint y: 238, endPoint x: 651, endPoint y: 272, distance: 43.5
click at [624, 238] on select "******* ******** ***** ***** *** **** **** ****** ********* ******* ******** **…" at bounding box center [628, 238] width 58 height 22
select select "*"
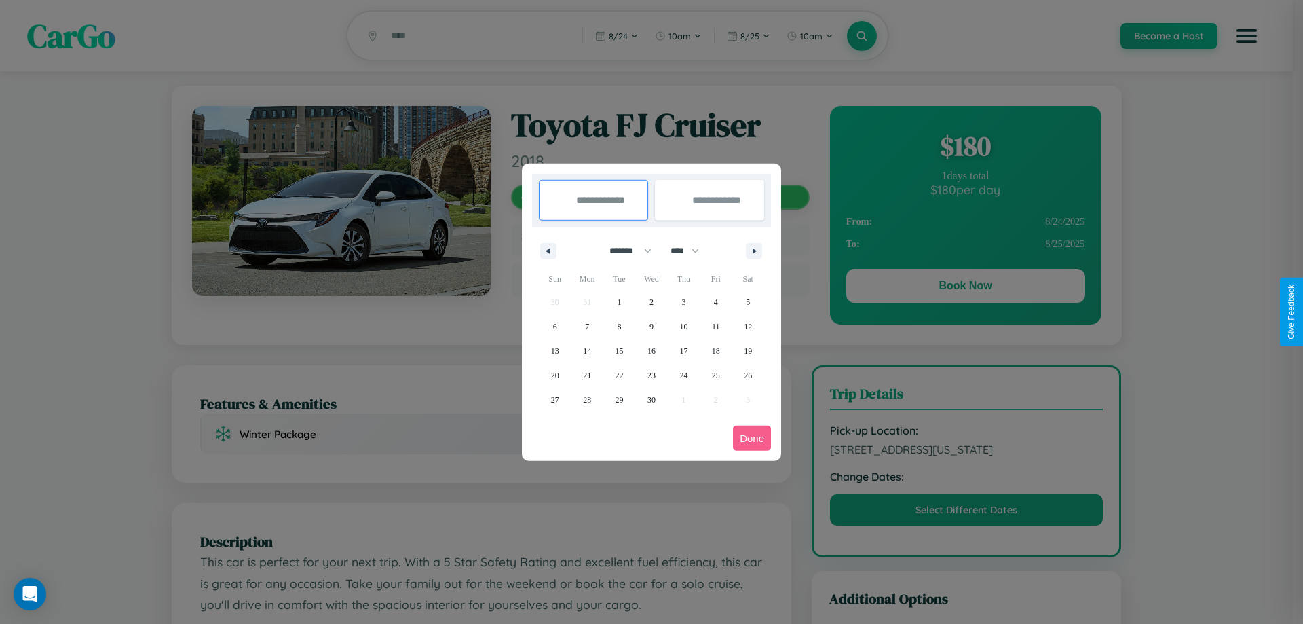
drag, startPoint x: 691, startPoint y: 250, endPoint x: 651, endPoint y: 272, distance: 45.0
click at [691, 250] on select "**** **** **** **** **** **** **** **** **** **** **** **** **** **** **** ****…" at bounding box center [684, 251] width 41 height 22
select select "****"
click at [748, 301] on span "4" at bounding box center [748, 302] width 4 height 24
type input "**********"
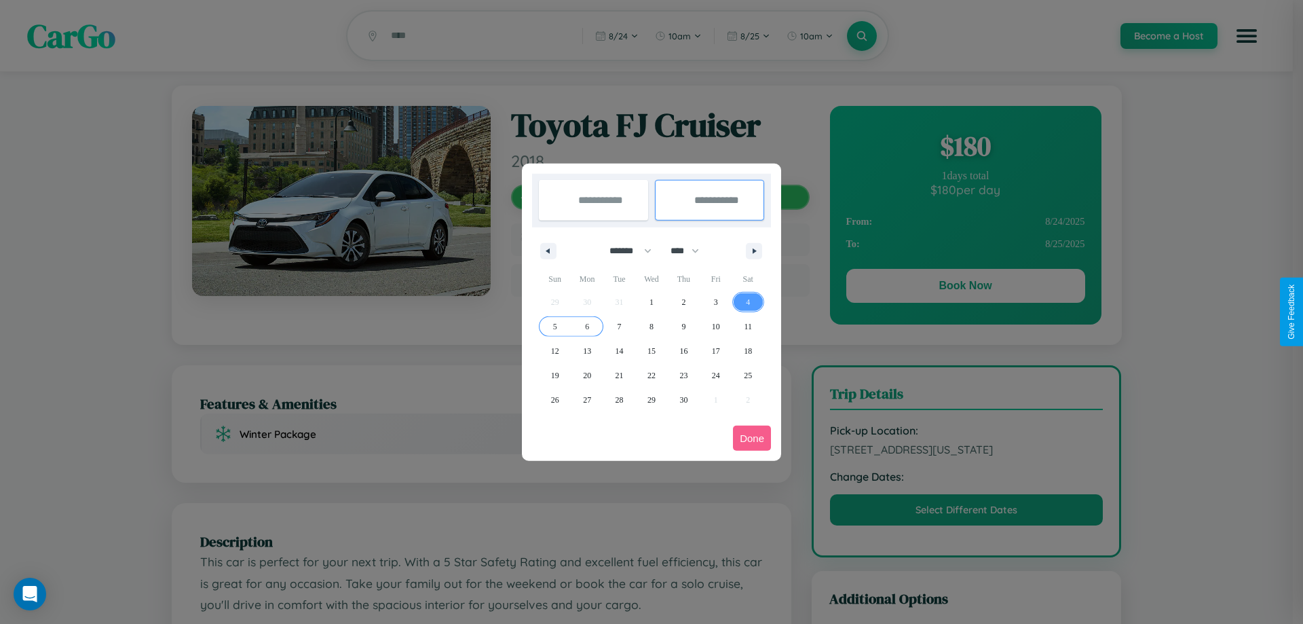
click at [587, 326] on span "6" at bounding box center [587, 326] width 4 height 24
type input "**********"
click at [752, 438] on button "Done" at bounding box center [752, 437] width 38 height 25
